Goal: Find specific page/section: Find specific page/section

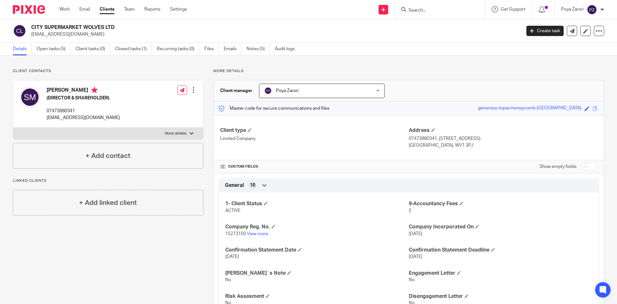
click at [423, 10] on input "Search" at bounding box center [437, 11] width 58 height 6
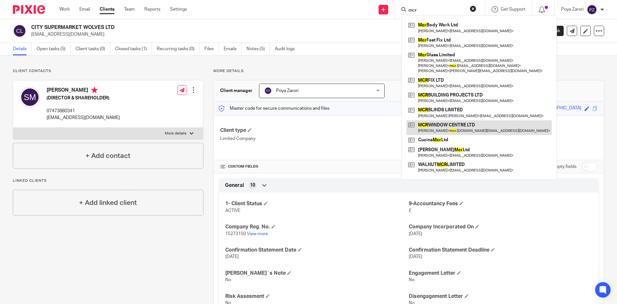
type input "mcr"
click at [455, 125] on link at bounding box center [479, 127] width 145 height 15
click at [455, 123] on link at bounding box center [479, 127] width 145 height 15
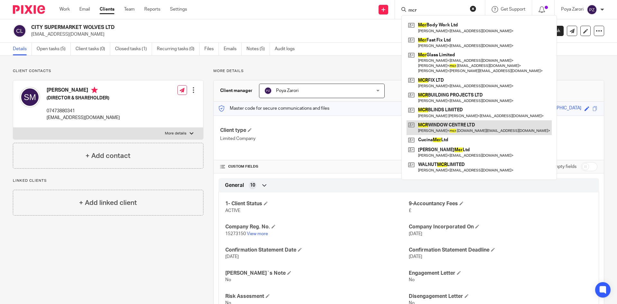
click at [455, 123] on link at bounding box center [479, 127] width 145 height 15
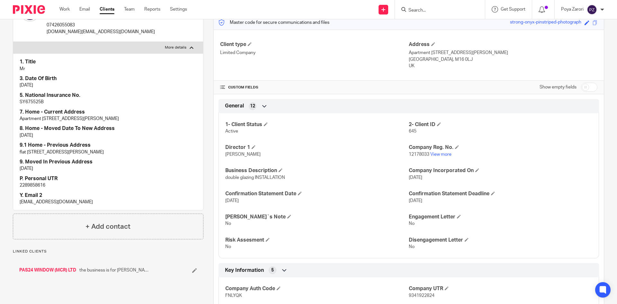
scroll to position [96, 0]
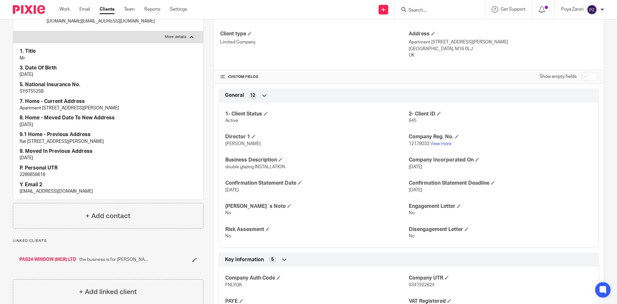
click at [33, 90] on p "SY675525B" at bounding box center [108, 91] width 177 height 6
copy p "SY675525B"
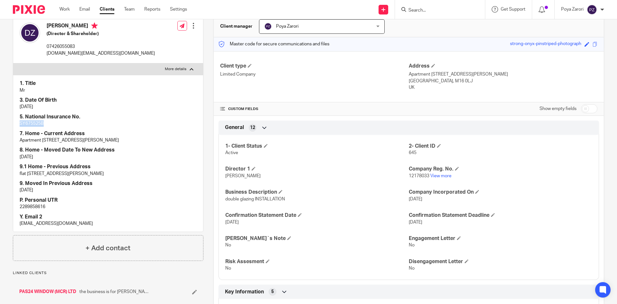
scroll to position [0, 0]
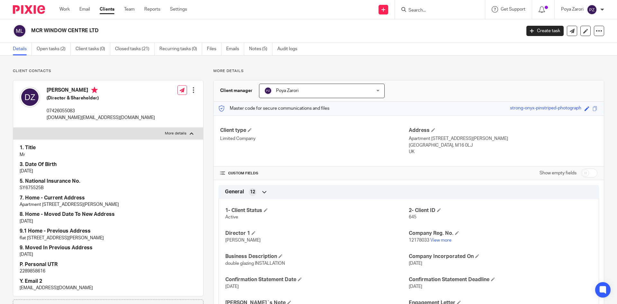
click at [432, 13] on input "Search" at bounding box center [437, 11] width 58 height 6
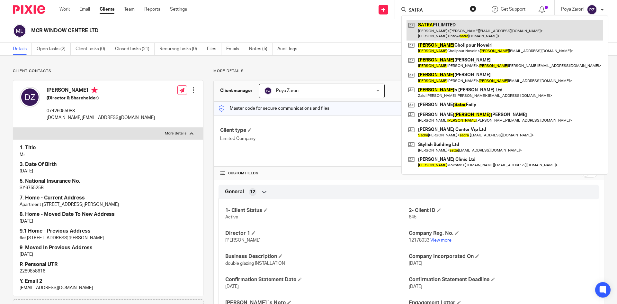
type input "SATRA"
click at [431, 32] on link at bounding box center [505, 30] width 196 height 20
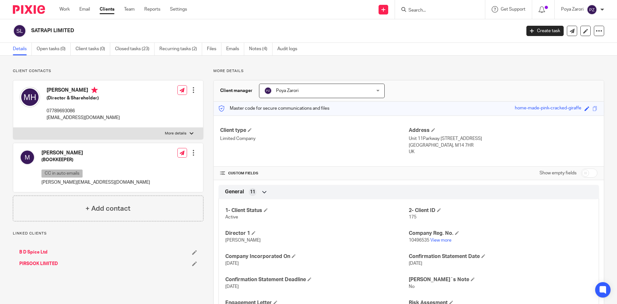
click at [421, 239] on span "10496535" at bounding box center [419, 240] width 21 height 4
click at [420, 239] on span "10496535" at bounding box center [419, 240] width 21 height 4
copy p "10496535"
